Goal: Task Accomplishment & Management: Manage account settings

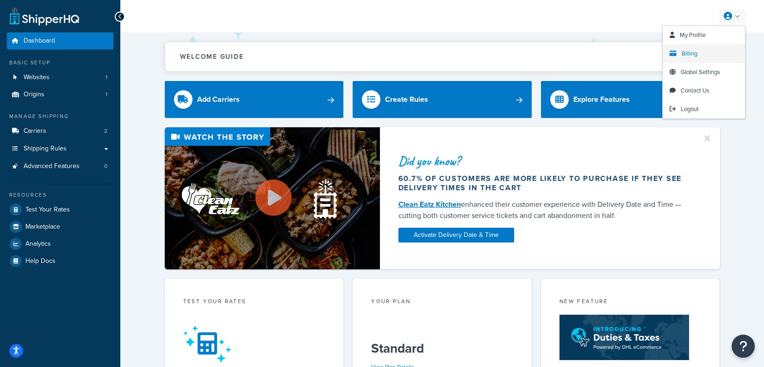
click at [690, 46] on link "Billing" at bounding box center [704, 53] width 82 height 19
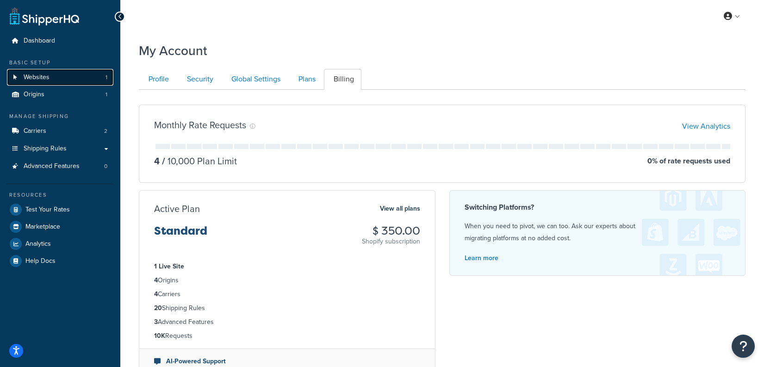
click at [80, 78] on link "Websites 1" at bounding box center [60, 77] width 106 height 17
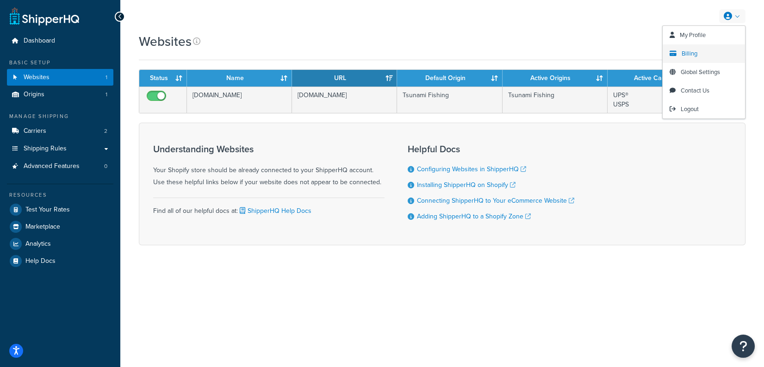
click at [691, 51] on span "Billing" at bounding box center [690, 53] width 16 height 9
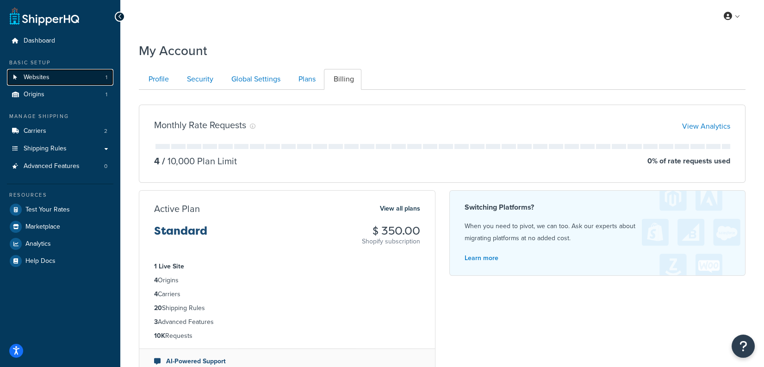
click at [55, 75] on link "Websites 1" at bounding box center [60, 77] width 106 height 17
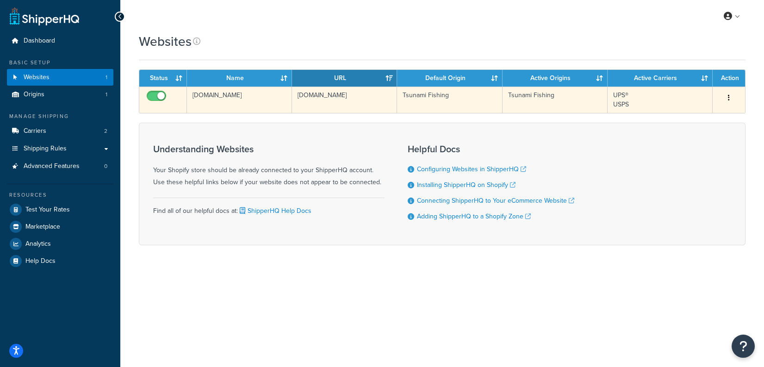
click at [238, 101] on td "[DOMAIN_NAME]" at bounding box center [239, 100] width 105 height 26
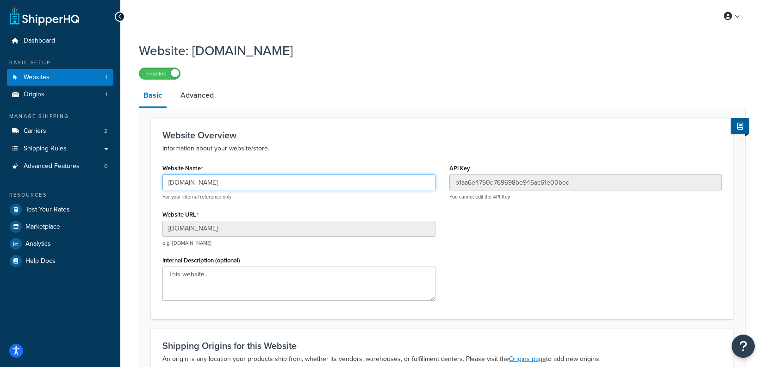
drag, startPoint x: 231, startPoint y: 182, endPoint x: 342, endPoint y: 185, distance: 110.6
click at [342, 185] on input "[DOMAIN_NAME]" at bounding box center [298, 182] width 273 height 16
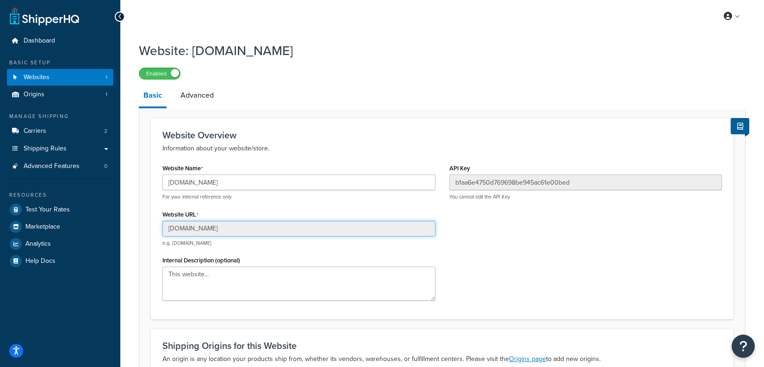
click at [303, 227] on input "[DOMAIN_NAME]" at bounding box center [298, 229] width 273 height 16
click at [301, 229] on input "[DOMAIN_NAME]" at bounding box center [298, 229] width 273 height 16
